Goal: Task Accomplishment & Management: Manage account settings

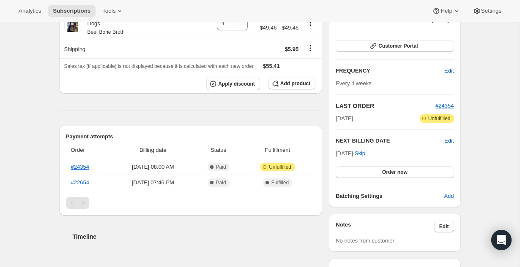
scroll to position [117, 0]
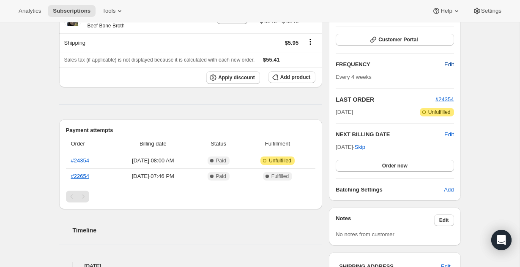
click at [448, 68] on span "Edit" at bounding box center [448, 64] width 9 height 8
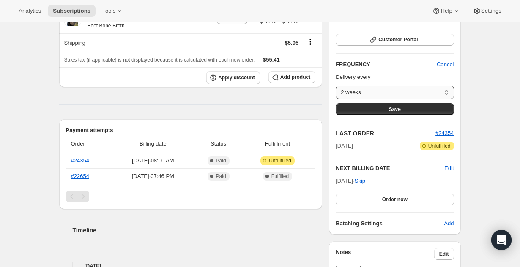
click at [445, 90] on select "2 weeks 4 weeks 6 weeks Custom..." at bounding box center [395, 93] width 118 height 14
select select "custom"
click at [336, 86] on select "2 weeks 4 weeks 6 weeks Custom..." at bounding box center [395, 93] width 118 height 14
select select "MONTH"
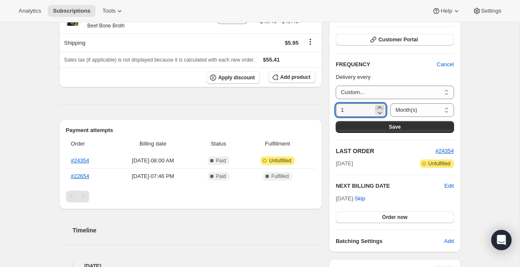
click at [375, 107] on icon at bounding box center [379, 108] width 8 height 8
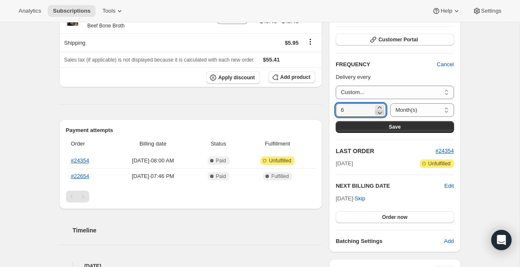
click at [378, 112] on icon at bounding box center [380, 113] width 4 height 3
type input "5"
click at [445, 111] on select "Day(s) Week(s) Month(s) Year(s)" at bounding box center [421, 111] width 63 height 14
select select "WEEK"
click at [390, 104] on select "Day(s) Week(s) Month(s) Year(s)" at bounding box center [421, 111] width 63 height 14
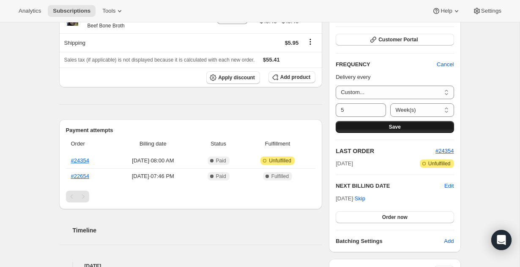
click at [404, 126] on button "Save" at bounding box center [395, 127] width 118 height 12
